Goal: Information Seeking & Learning: Learn about a topic

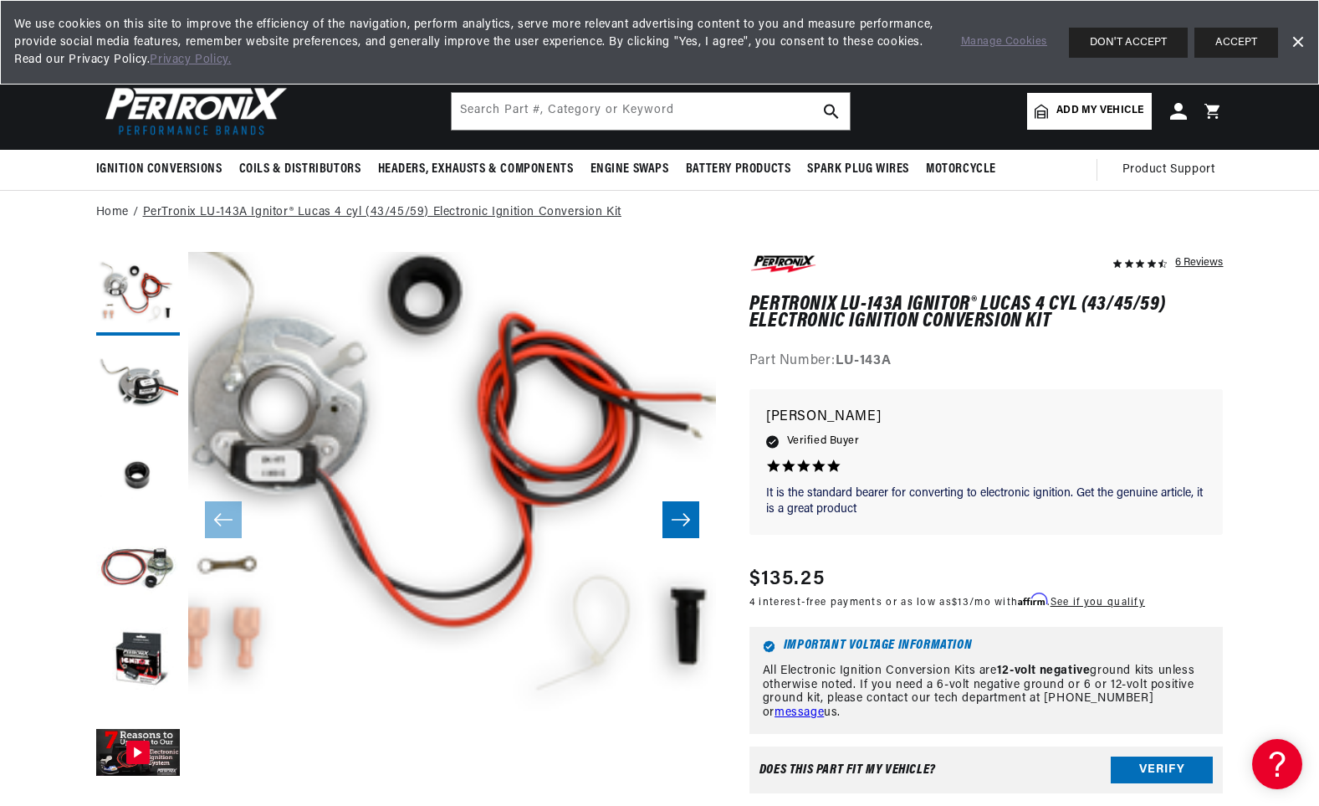
click at [520, 211] on link "PerTronix LU-143A Ignitor® Lucas 4 cyl (43/45/59) Electronic Ignition Conversio…" at bounding box center [382, 212] width 479 height 18
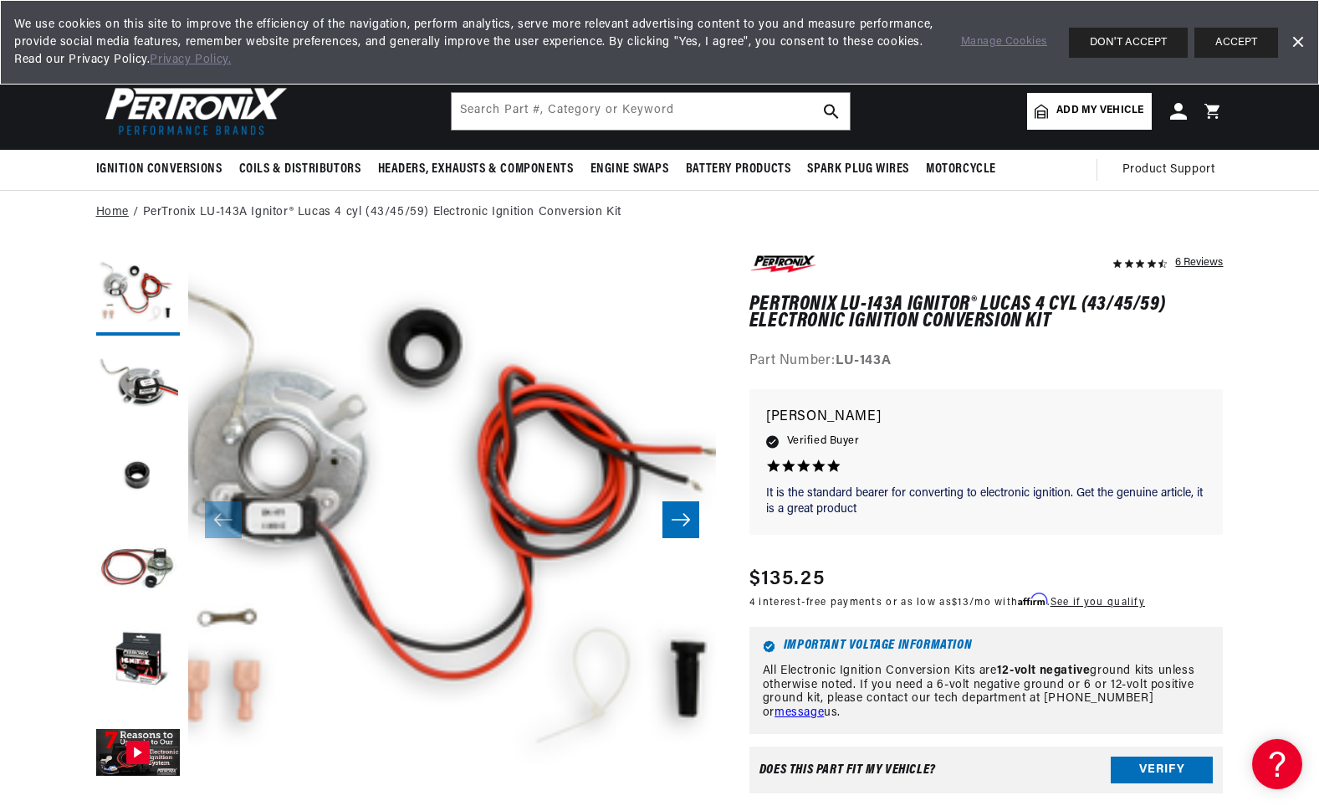
click at [119, 211] on link "Home" at bounding box center [112, 212] width 33 height 18
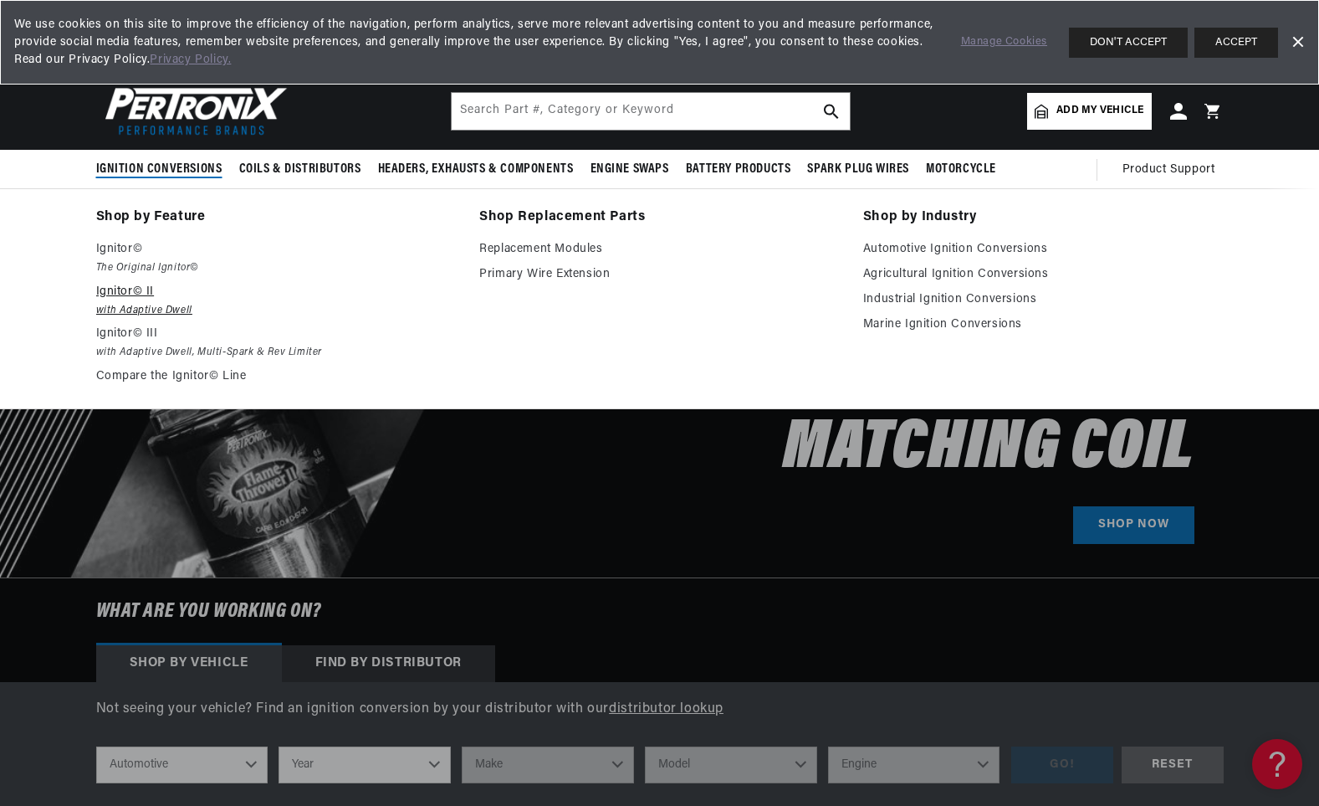
scroll to position [0, 2090]
click at [138, 287] on p "Ignitor© II" at bounding box center [276, 292] width 361 height 20
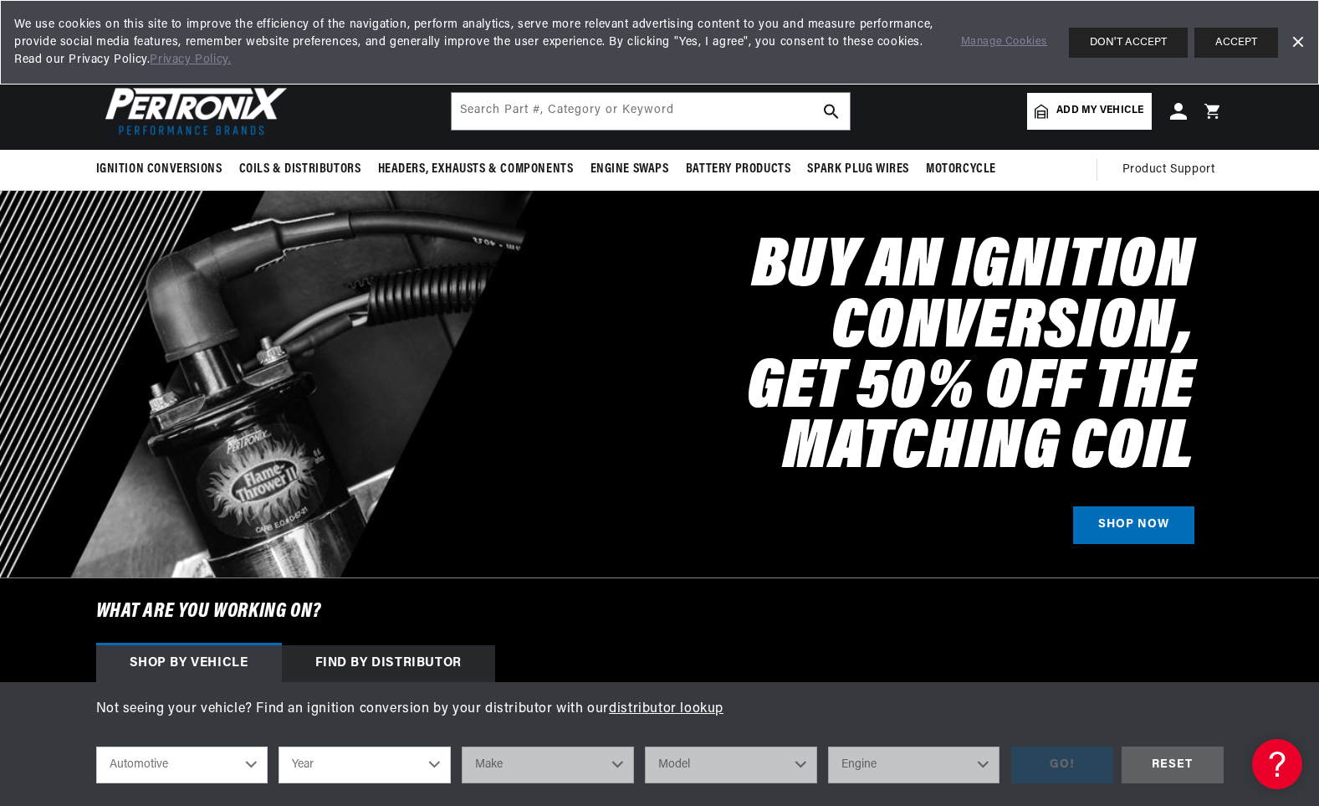
scroll to position [0, 0]
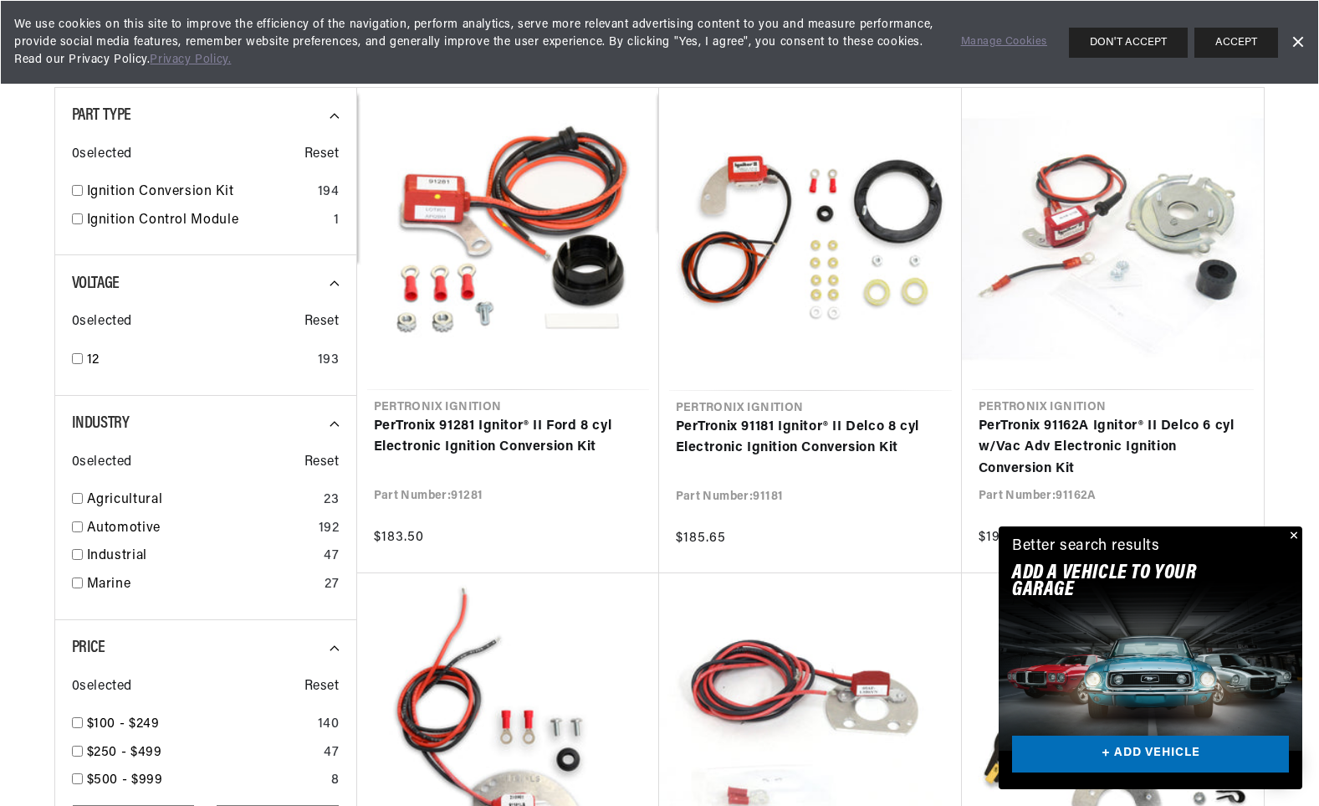
click at [1295, 533] on button "Close" at bounding box center [1292, 536] width 20 height 20
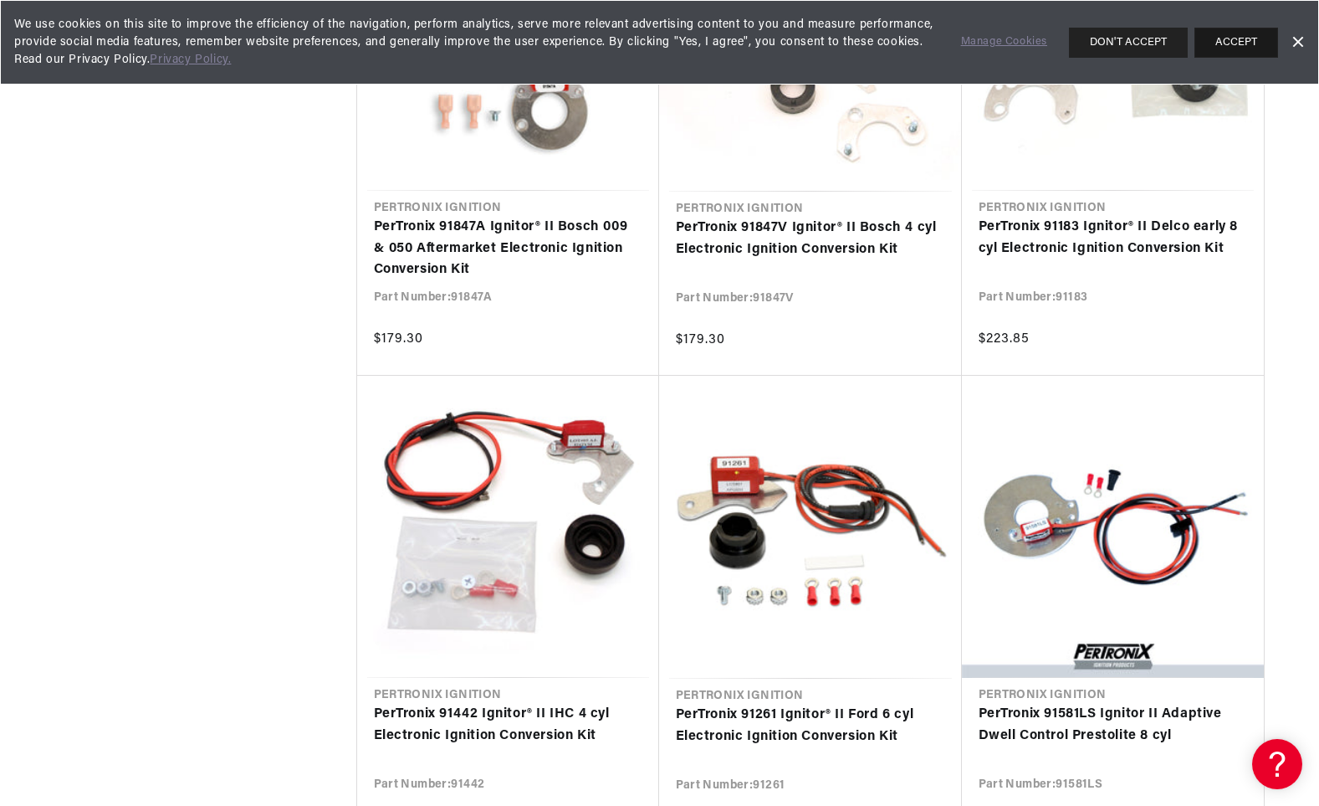
click at [1227, 42] on button "ACCEPT" at bounding box center [1237, 43] width 84 height 30
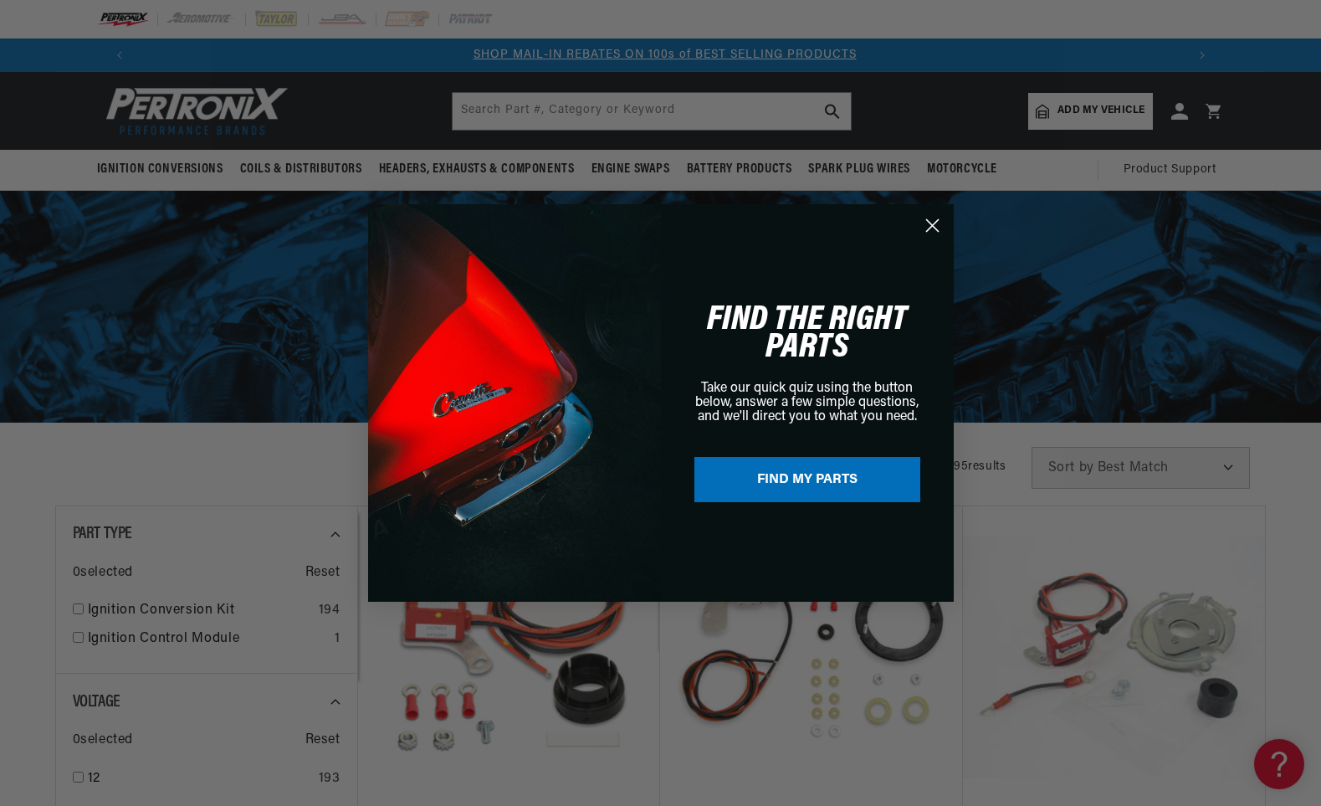
click at [931, 221] on circle "Close dialog" at bounding box center [932, 226] width 28 height 28
